Goal: Find specific page/section: Find specific page/section

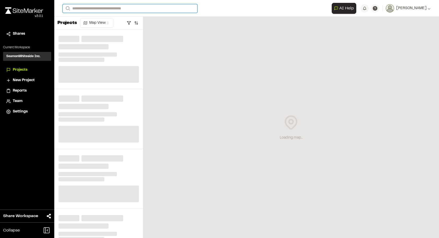
click at [111, 10] on input "Search" at bounding box center [130, 8] width 135 height 9
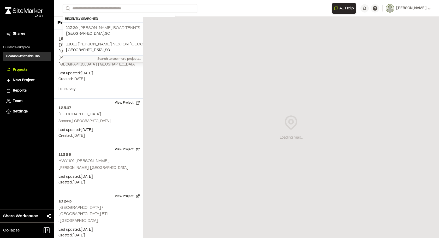
click at [83, 29] on p "[STREET_ADDRESS][GEOGRAPHIC_DATA][PERSON_NAME]" at bounding box center [119, 28] width 106 height 6
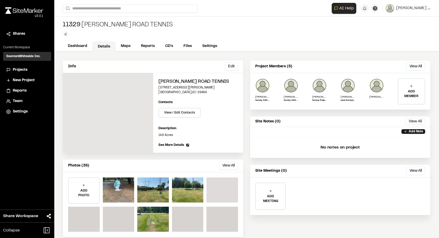
scroll to position [8, 0]
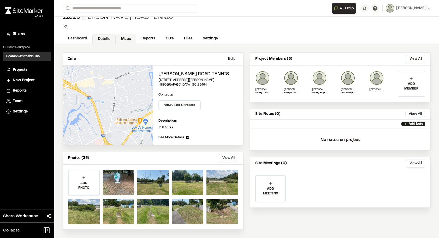
click at [127, 37] on link "Maps" at bounding box center [126, 39] width 21 height 10
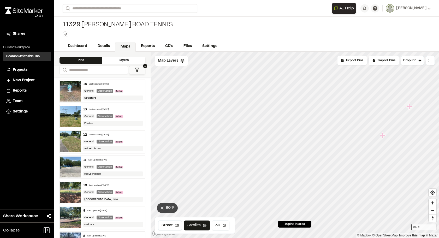
click at [383, 134] on icon "Map marker" at bounding box center [382, 135] width 6 height 6
click at [321, 115] on icon "Map marker" at bounding box center [321, 116] width 6 height 6
click at [289, 36] on div "[STREET_ADDRESS][PERSON_NAME] Tennis Type Enter or comma to add tag." at bounding box center [246, 29] width 385 height 25
